Goal: Task Accomplishment & Management: Manage account settings

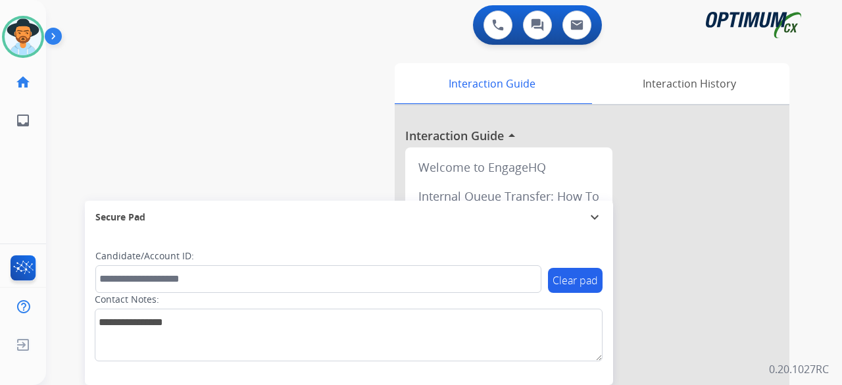
click at [120, 135] on div "swap_horiz Break voice bridge close_fullscreen Connect 3-Way Call merge_type Se…" at bounding box center [428, 321] width 764 height 548
click at [67, 66] on div "swap_horiz Break voice bridge close_fullscreen Connect 3-Way Call merge_type Se…" at bounding box center [428, 321] width 764 height 548
click at [321, 127] on div "swap_horiz Break voice bridge close_fullscreen Connect 3-Way Call merge_type Se…" at bounding box center [428, 321] width 764 height 548
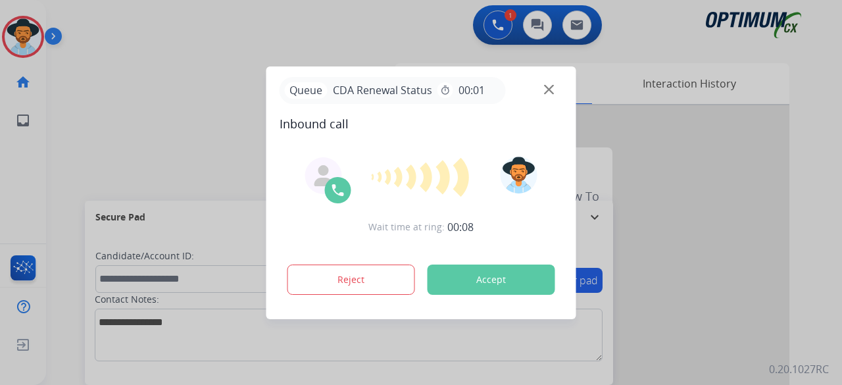
click at [469, 279] on button "Accept" at bounding box center [491, 279] width 128 height 30
click at [498, 269] on button "Accept" at bounding box center [491, 279] width 128 height 30
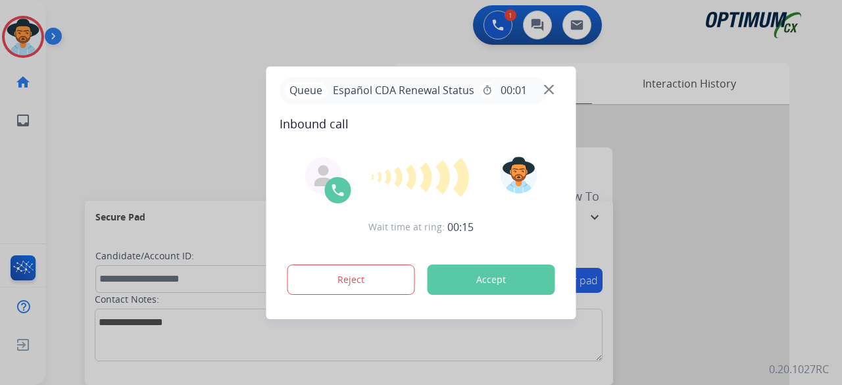
click at [498, 269] on button "Accept" at bounding box center [491, 279] width 128 height 30
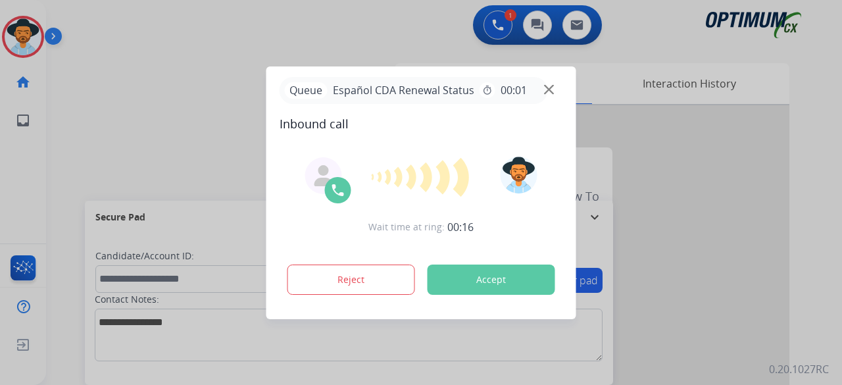
click at [498, 269] on button "Accept" at bounding box center [491, 279] width 128 height 30
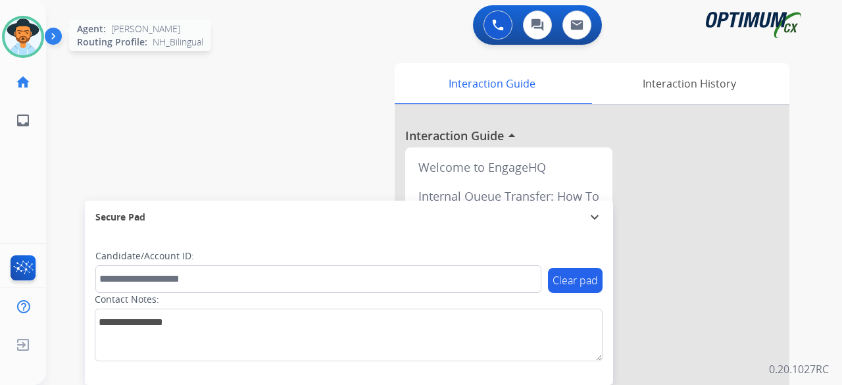
click at [26, 49] on img at bounding box center [23, 36] width 37 height 37
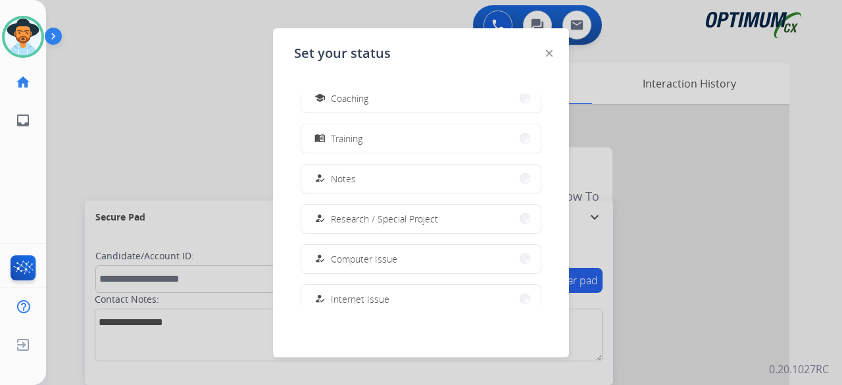
scroll to position [328, 0]
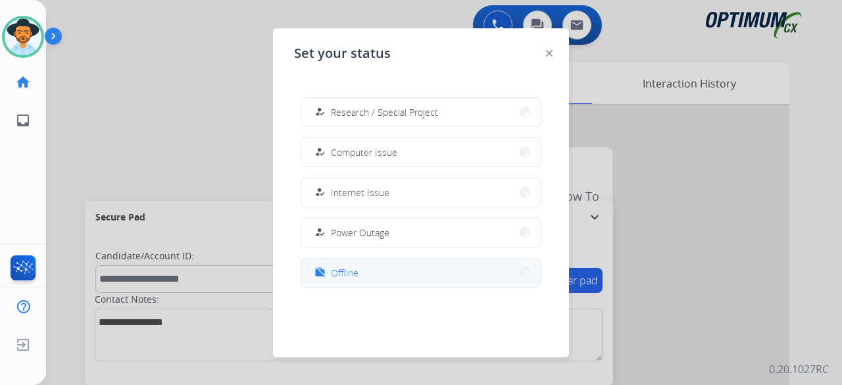
click at [370, 283] on button "work_off Offline" at bounding box center [420, 272] width 239 height 28
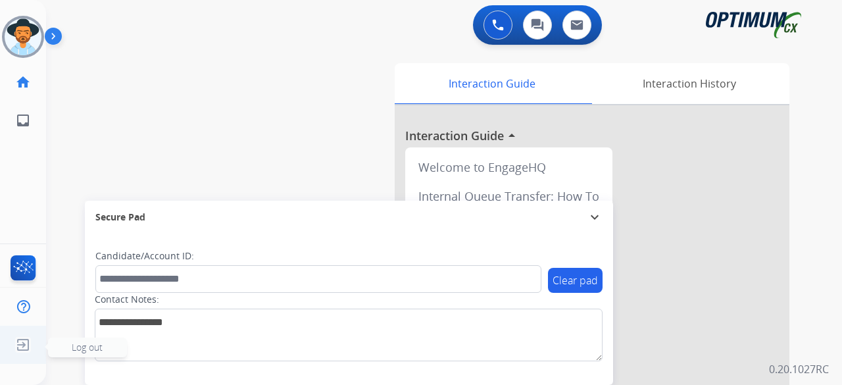
click at [82, 354] on span "Log out" at bounding box center [87, 347] width 79 height 20
